Goal: Task Accomplishment & Management: Use online tool/utility

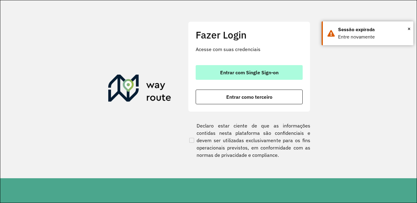
click at [233, 79] on button "Entrar com Single Sign-on" at bounding box center [249, 72] width 107 height 15
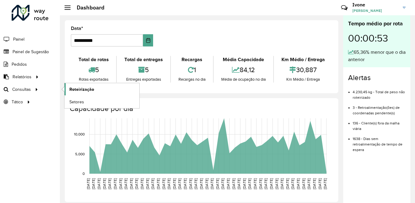
click at [83, 88] on span "Roteirização" at bounding box center [81, 89] width 25 height 6
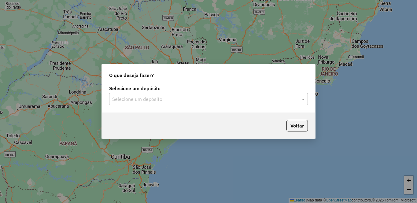
click at [171, 98] on input "text" at bounding box center [202, 99] width 181 height 7
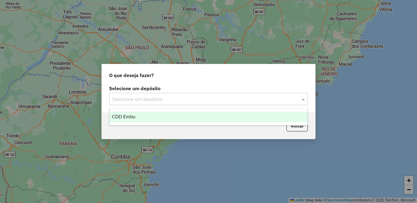
click at [134, 117] on span "CDD Embu" at bounding box center [124, 116] width 24 height 5
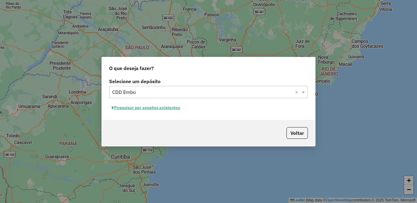
click at [137, 109] on button "Pesquisar por sessões existentes" at bounding box center [146, 107] width 74 height 9
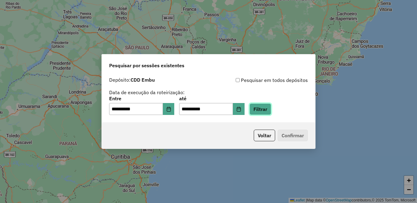
click at [271, 109] on button "Filtrar" at bounding box center [261, 109] width 22 height 12
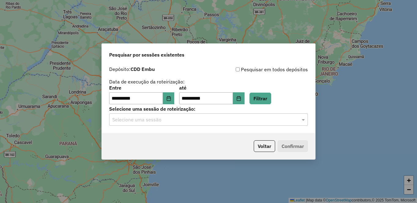
click at [129, 119] on input "text" at bounding box center [202, 119] width 181 height 7
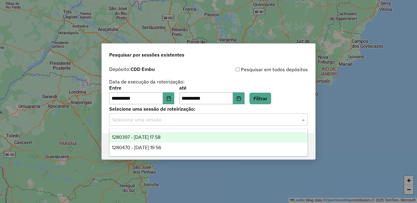
click at [136, 137] on span "1280397 - 22/09/2025 17:58" at bounding box center [136, 137] width 49 height 5
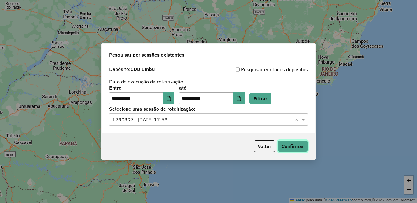
click at [301, 145] on button "Confirmar" at bounding box center [293, 146] width 30 height 12
click at [183, 120] on input "text" at bounding box center [202, 119] width 181 height 7
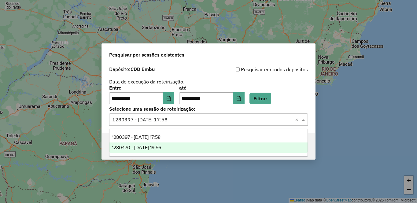
click at [160, 146] on span "1280470 - 22/09/2025 19:56" at bounding box center [136, 147] width 49 height 5
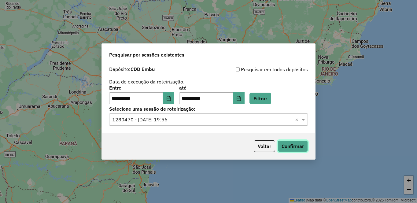
click at [301, 145] on button "Confirmar" at bounding box center [293, 146] width 30 height 12
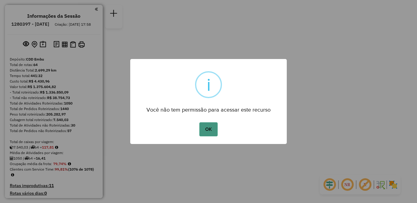
click at [205, 128] on button "OK" at bounding box center [208, 129] width 18 height 14
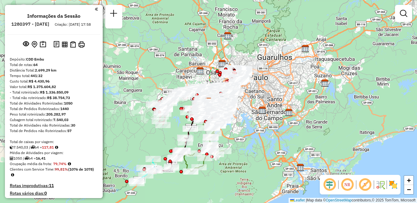
click at [388, 184] on img at bounding box center [386, 185] width 3 height 10
click at [361, 183] on em at bounding box center [365, 184] width 15 height 15
click at [347, 185] on em at bounding box center [347, 184] width 15 height 15
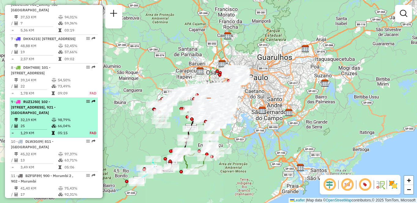
select select "**********"
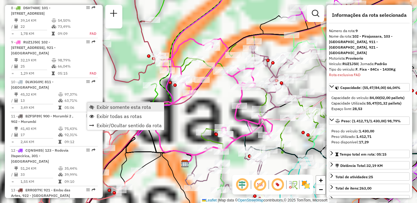
click at [101, 105] on span "Exibir somente esta rota" at bounding box center [124, 107] width 54 height 5
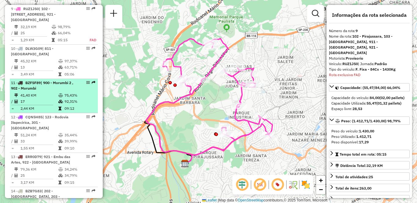
scroll to position [494, 0]
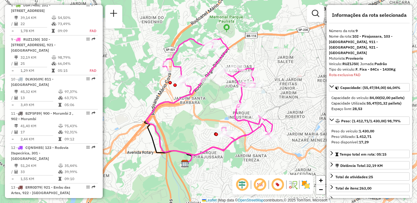
click at [305, 185] on img at bounding box center [306, 185] width 10 height 10
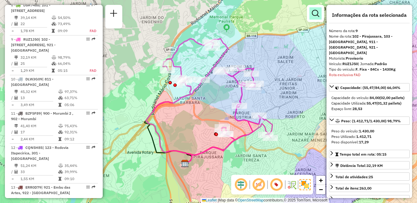
scroll to position [1100, 0]
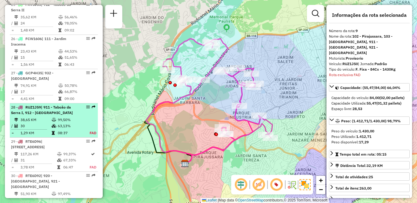
click at [32, 105] on div "28 - RUZ1J59 | 911 - Taboão da Serra I, 912 - Taboão da Serra II" at bounding box center [43, 110] width 65 height 11
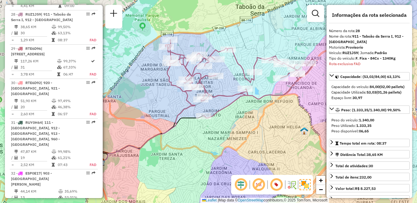
scroll to position [432, 0]
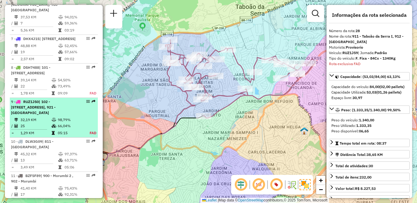
click at [54, 122] on td at bounding box center [54, 120] width 6 height 6
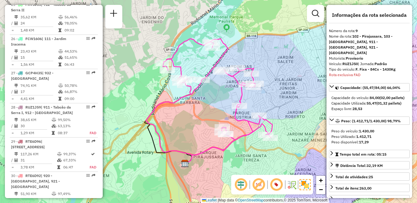
scroll to position [2030, 0]
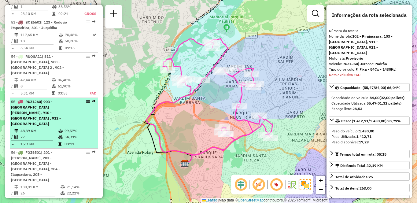
click at [56, 115] on span "| 903 - Parque Luiz Carlos Prestes, 910 - Parque Ipê , 912 - Taboão da Serra II" at bounding box center [36, 112] width 50 height 27
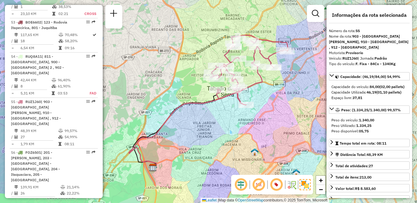
scroll to position [358, 0]
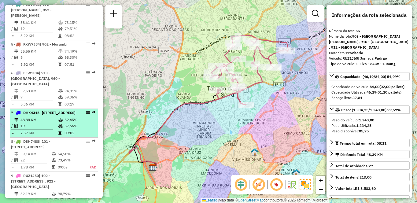
click at [36, 110] on div "7 - DHX4J15 | 941 - Jardim São Luiz, 942 - Jardim Copacabana" at bounding box center [43, 113] width 65 height 6
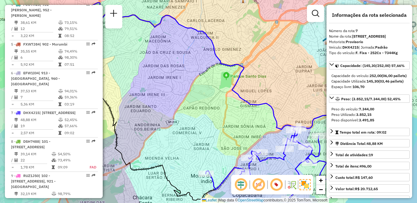
scroll to position [614, 0]
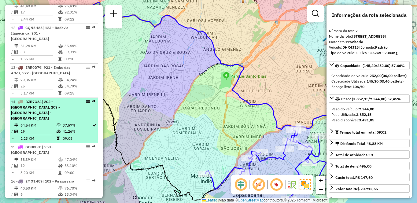
click at [60, 108] on span "| 202 - Jardim Aracati, 203 - Embu Guaçu - Itararé" at bounding box center [35, 109] width 49 height 21
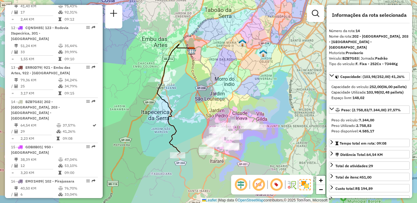
scroll to position [751, 0]
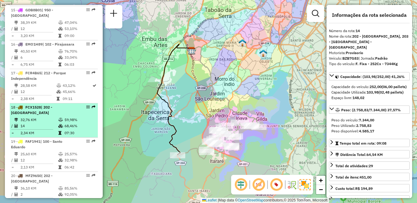
click at [29, 110] on li "18 - FCX1528 | 202 - Jardim Aracati 32,76 KM 59,98% / 14 68,46% = 2,34 KM 07:30" at bounding box center [54, 120] width 88 height 34
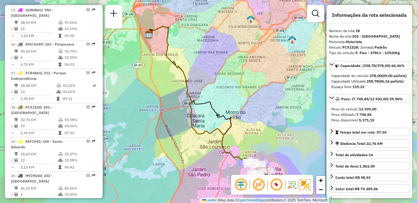
scroll to position [540, 0]
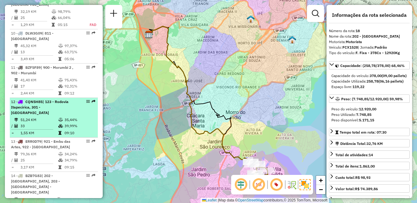
click at [37, 119] on td "51,24 KM" at bounding box center [39, 120] width 38 height 6
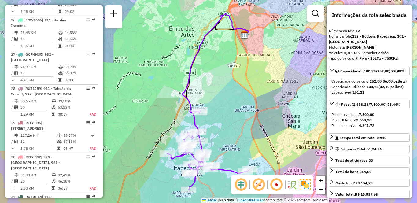
scroll to position [717, 0]
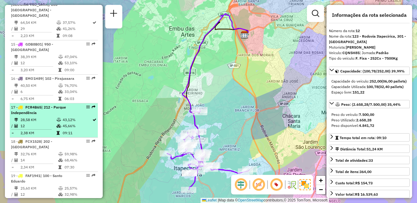
click at [36, 117] on td "28,58 KM" at bounding box center [38, 120] width 36 height 6
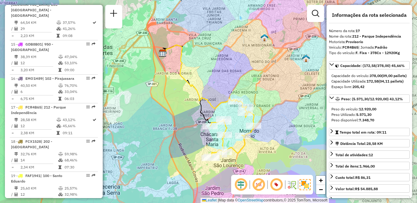
scroll to position [957, 0]
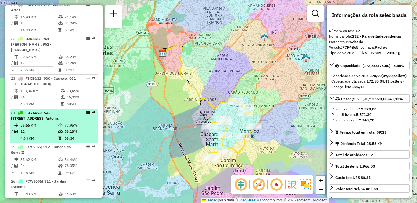
click at [51, 128] on td "12" at bounding box center [39, 131] width 38 height 6
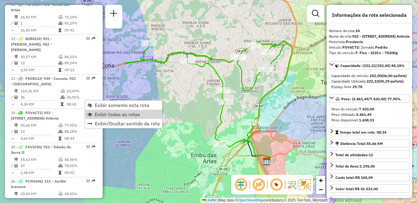
click at [114, 117] on span "Exibir todas as rotas" at bounding box center [117, 114] width 45 height 5
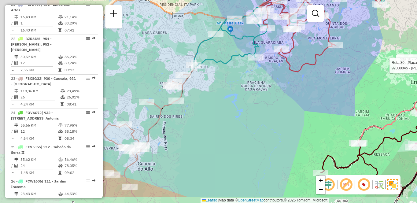
drag, startPoint x: 147, startPoint y: 153, endPoint x: 236, endPoint y: 127, distance: 92.9
click at [236, 127] on div "Rota 9 - Placa RUZ1J50 97053947 - CONVENIENCIA KM 23 LTDA Rota 30 - Placa RTE6D…" at bounding box center [208, 101] width 417 height 203
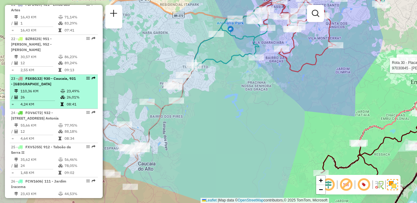
select select "**********"
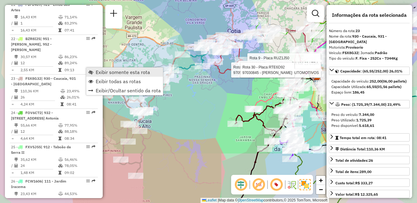
click at [104, 73] on span "Exibir somente esta rota" at bounding box center [123, 72] width 54 height 5
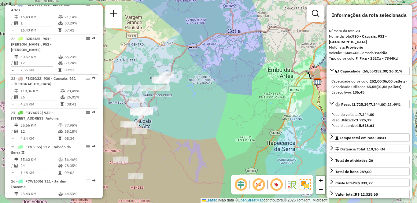
scroll to position [1065, 0]
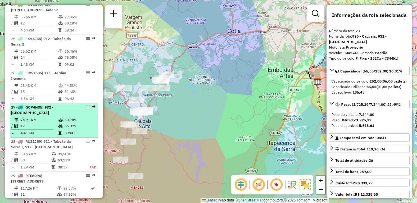
click at [35, 117] on td "74,91 KM" at bounding box center [39, 120] width 38 height 6
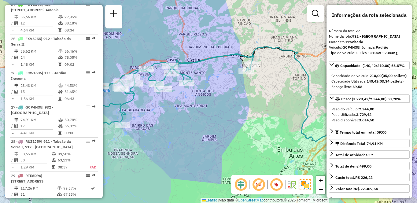
scroll to position [786, 0]
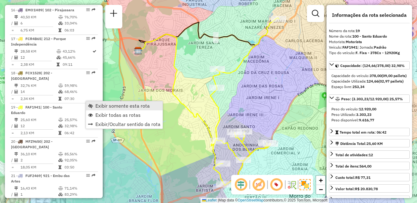
click at [95, 104] on link "Exibir somente esta rota" at bounding box center [124, 105] width 77 height 9
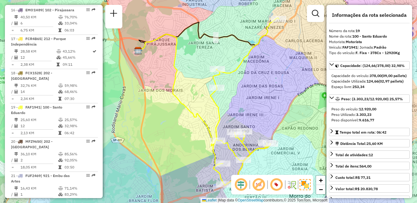
scroll to position [888, 0]
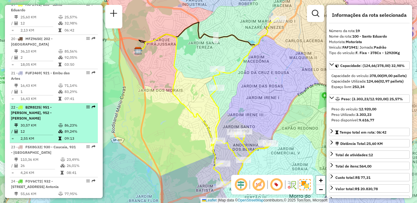
click at [42, 122] on td "30,57 KM" at bounding box center [39, 125] width 38 height 6
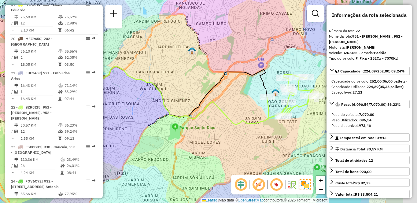
drag, startPoint x: 242, startPoint y: 84, endPoint x: 183, endPoint y: 71, distance: 60.5
click at [183, 71] on div "Janela de atendimento Grade de atendimento Capacidade Transportadoras Veículos …" at bounding box center [208, 101] width 417 height 203
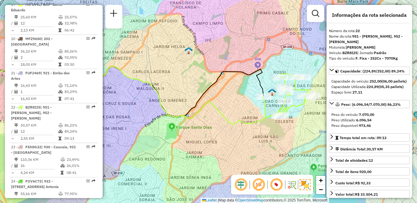
scroll to position [580, 0]
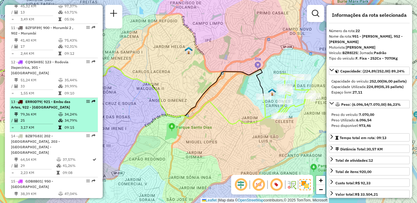
click at [58, 119] on td at bounding box center [61, 120] width 6 height 6
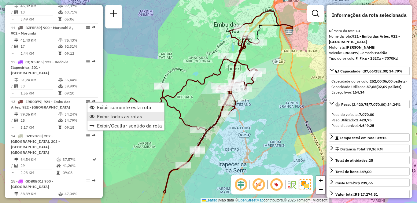
click at [109, 117] on span "Exibir todas as rotas" at bounding box center [119, 116] width 45 height 5
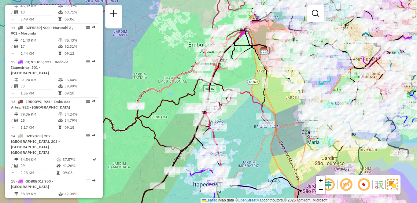
drag, startPoint x: 271, startPoint y: 58, endPoint x: 249, endPoint y: 74, distance: 27.2
click at [249, 74] on div "Janela de atendimento Grade de atendimento Capacidade Transportadoras Veículos …" at bounding box center [208, 101] width 417 height 203
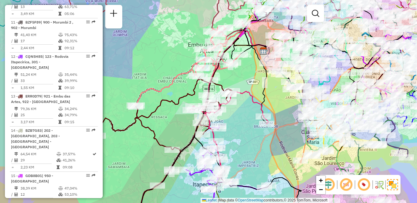
scroll to position [2178, 0]
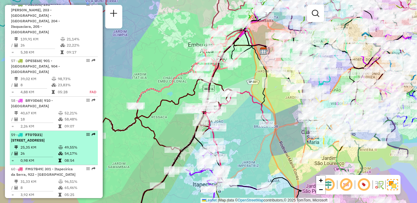
select select "**********"
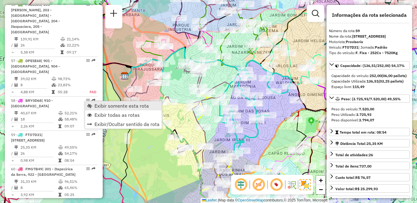
click at [99, 104] on span "Exibir somente esta rota" at bounding box center [122, 105] width 54 height 5
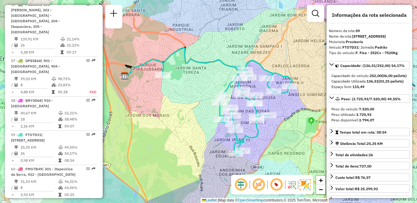
scroll to position [295, 0]
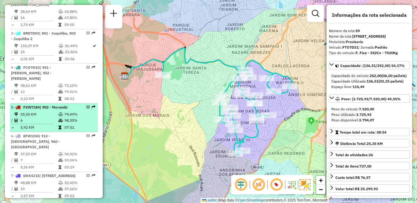
click at [38, 111] on td "35,55 KM" at bounding box center [39, 114] width 38 height 6
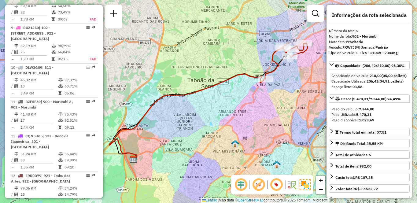
scroll to position [1253, 0]
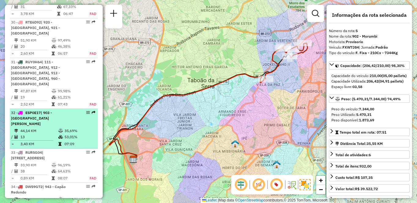
click at [72, 134] on td "53,01%" at bounding box center [79, 137] width 31 height 6
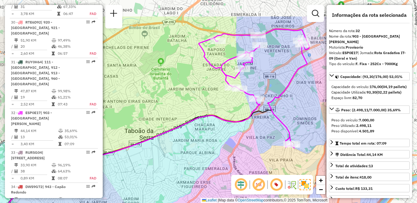
drag, startPoint x: 255, startPoint y: 53, endPoint x: 189, endPoint y: 85, distance: 73.6
click at [189, 85] on div "Janela de atendimento Grade de atendimento Capacidade Transportadoras Veículos …" at bounding box center [208, 101] width 417 height 203
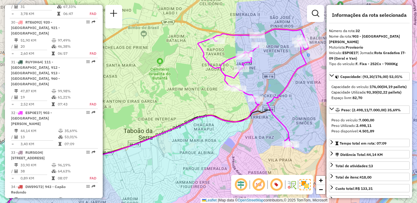
scroll to position [392, 0]
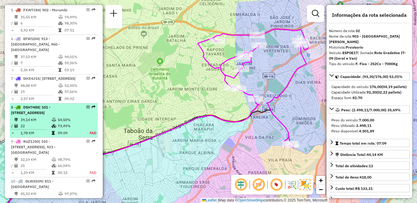
click at [46, 111] on span "| 101 - Jardim Taima, 102 - Pirajussara, 103 - Vila Regina, 911 - Taboão da Ser…" at bounding box center [30, 110] width 39 height 10
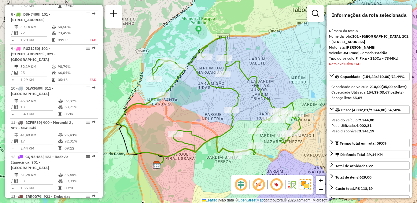
scroll to position [261, 0]
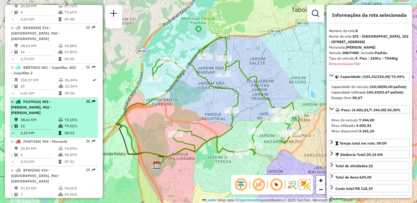
click at [33, 110] on li "4 - FCO7H23 | 951 - Giovane Gronchi, 952 - Patio Guida Caio 38,61 KM 73,15% / 1…" at bounding box center [54, 118] width 88 height 40
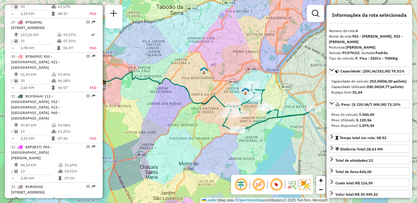
scroll to position [198, 0]
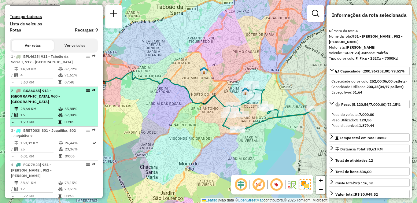
click at [32, 100] on span "| 913 - Campo Limpo, 960 - Vila das Belezas" at bounding box center [35, 96] width 49 height 16
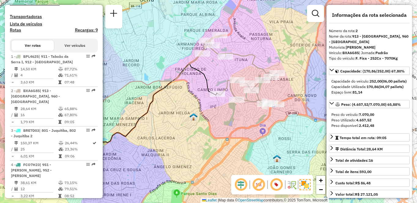
drag, startPoint x: 225, startPoint y: 98, endPoint x: 150, endPoint y: 89, distance: 75.2
click at [150, 89] on div "Janela de atendimento Grade de atendimento Capacidade Transportadoras Veículos …" at bounding box center [208, 101] width 417 height 203
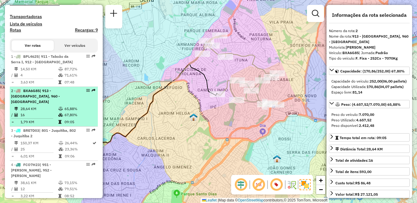
click at [68, 104] on div "2 - BXA6G85 | 913 - Campo Limpo, 960 - Vila das Belezas" at bounding box center [43, 96] width 65 height 17
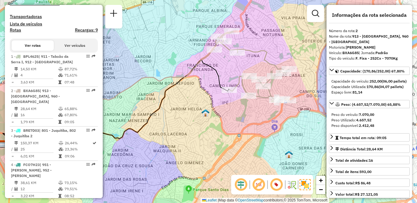
drag, startPoint x: 292, startPoint y: 89, endPoint x: 222, endPoint y: 74, distance: 72.2
click at [222, 74] on div "Janela de atendimento Grade de atendimento Capacidade Transportadoras Veículos …" at bounding box center [208, 101] width 417 height 203
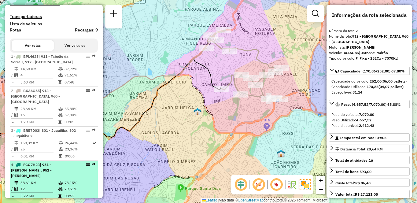
click at [35, 180] on td "38,61 KM" at bounding box center [39, 183] width 38 height 6
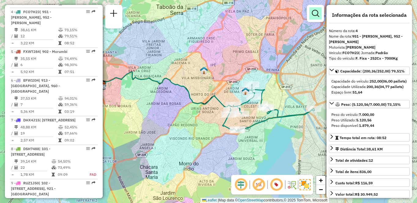
scroll to position [1327, 0]
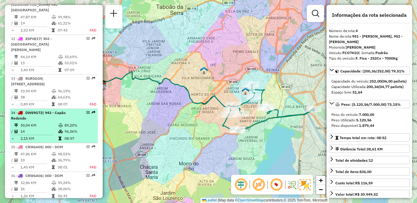
click at [51, 110] on div "34 - DWS9G72 | 943 - Capão Redondo" at bounding box center [43, 115] width 65 height 11
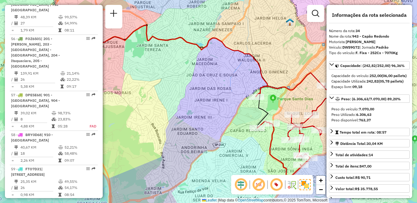
scroll to position [997, 0]
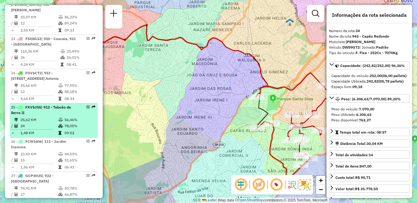
click at [40, 123] on td "24" at bounding box center [39, 126] width 38 height 6
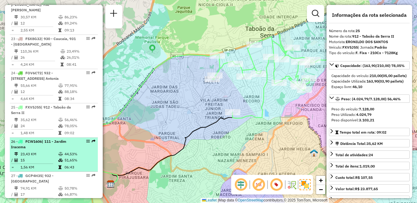
click at [20, 151] on tr "23,43 KM 44,53%" at bounding box center [54, 154] width 86 height 6
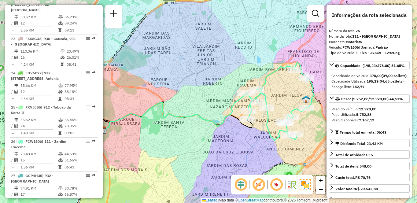
scroll to position [649, 0]
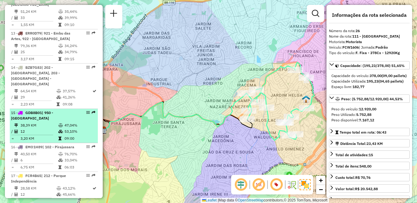
click at [25, 110] on strong "GDB8B01 | 950 - Jardim Germânia" at bounding box center [32, 115] width 42 height 10
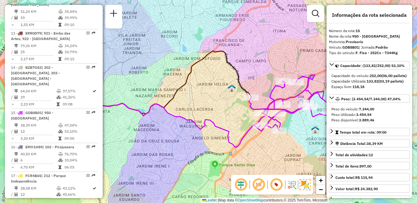
drag, startPoint x: 273, startPoint y: 105, endPoint x: 240, endPoint y: 103, distance: 33.4
click at [240, 103] on div "Janela de atendimento Grade de atendimento Capacidade Transportadoras Veículos …" at bounding box center [208, 101] width 417 height 203
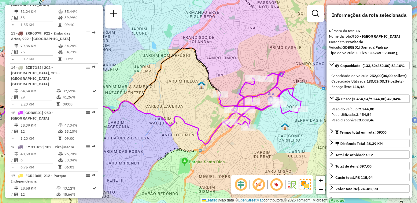
drag, startPoint x: 234, startPoint y: 110, endPoint x: 214, endPoint y: 105, distance: 20.9
click at [214, 105] on div "Janela de atendimento Grade de atendimento Capacidade Transportadoras Veículos …" at bounding box center [208, 101] width 417 height 203
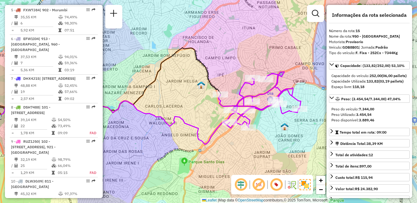
scroll to position [506, 0]
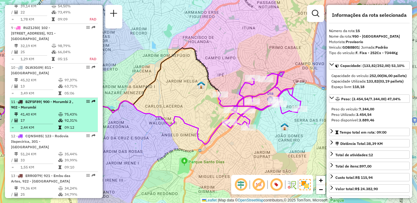
click at [26, 109] on span "| 900 - Morumbi 2 , 902 - Morumbi" at bounding box center [42, 104] width 62 height 10
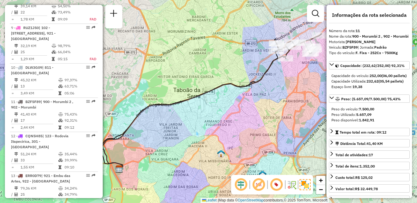
scroll to position [261, 0]
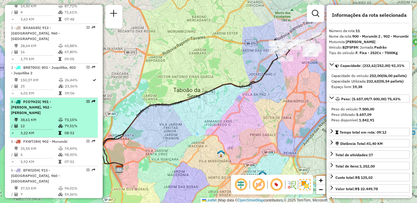
click at [13, 123] on td "/" at bounding box center [12, 126] width 3 height 6
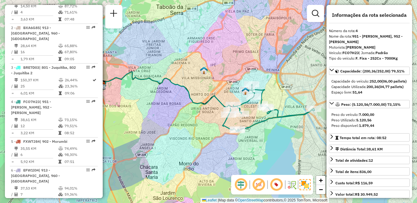
scroll to position [2070, 0]
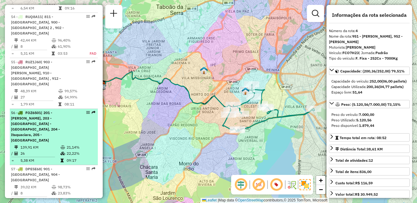
click at [46, 151] on td "26" at bounding box center [40, 154] width 40 height 6
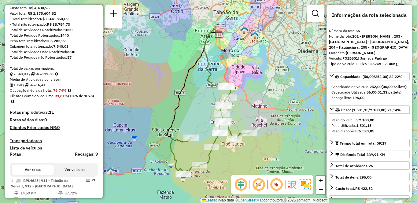
scroll to position [2287, 0]
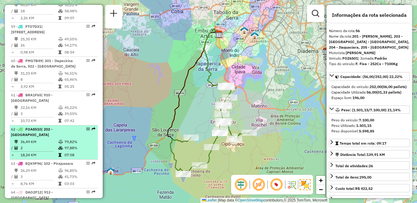
click at [59, 146] on icon at bounding box center [60, 148] width 5 height 4
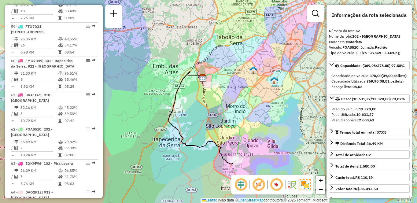
scroll to position [854, 0]
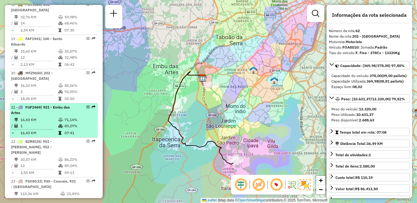
click at [83, 130] on td "07:41" at bounding box center [79, 133] width 31 height 6
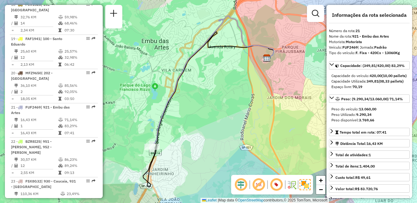
scroll to position [295, 0]
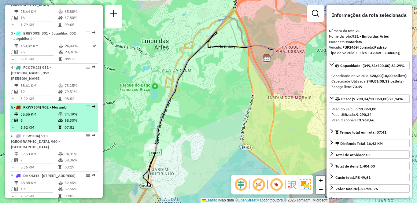
click at [42, 111] on td "35,55 KM" at bounding box center [39, 114] width 38 height 6
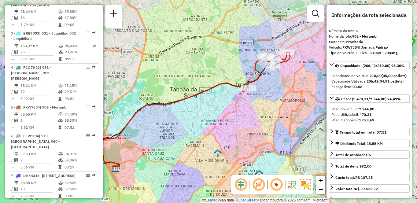
drag, startPoint x: 204, startPoint y: 154, endPoint x: 187, endPoint y: 163, distance: 19.7
click at [187, 163] on div "Janela de atendimento Grade de atendimento Capacidade Transportadoras Veículos …" at bounding box center [208, 101] width 417 height 203
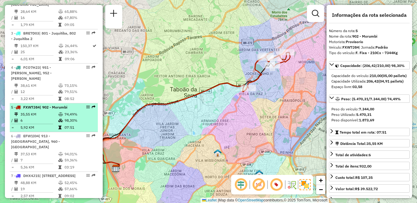
scroll to position [264, 0]
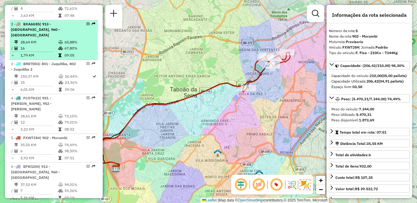
click at [64, 47] on td "67,80%" at bounding box center [79, 48] width 31 height 6
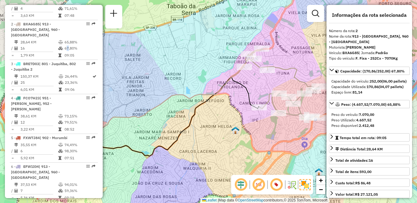
drag, startPoint x: 228, startPoint y: 121, endPoint x: 191, endPoint y: 124, distance: 36.9
click at [191, 124] on div "Janela de atendimento Grade de atendimento Capacidade Transportadoras Veículos …" at bounding box center [208, 101] width 417 height 203
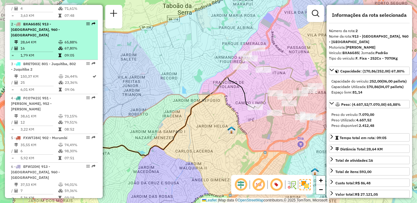
click at [49, 33] on span "| 913 - Campo Limpo, 960 - Vila das Belezas" at bounding box center [35, 30] width 49 height 16
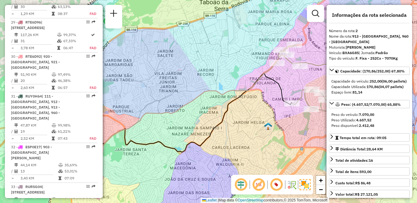
scroll to position [198, 0]
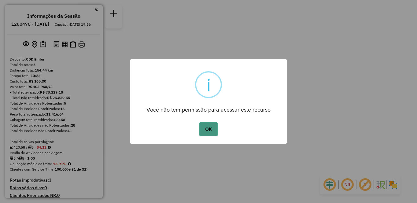
click at [217, 136] on button "OK" at bounding box center [208, 129] width 18 height 14
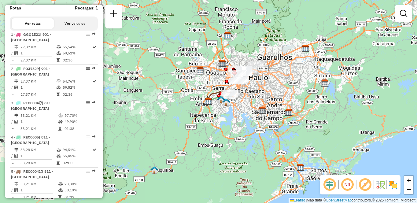
scroll to position [184, 0]
